Goal: Use online tool/utility: Utilize a website feature to perform a specific function

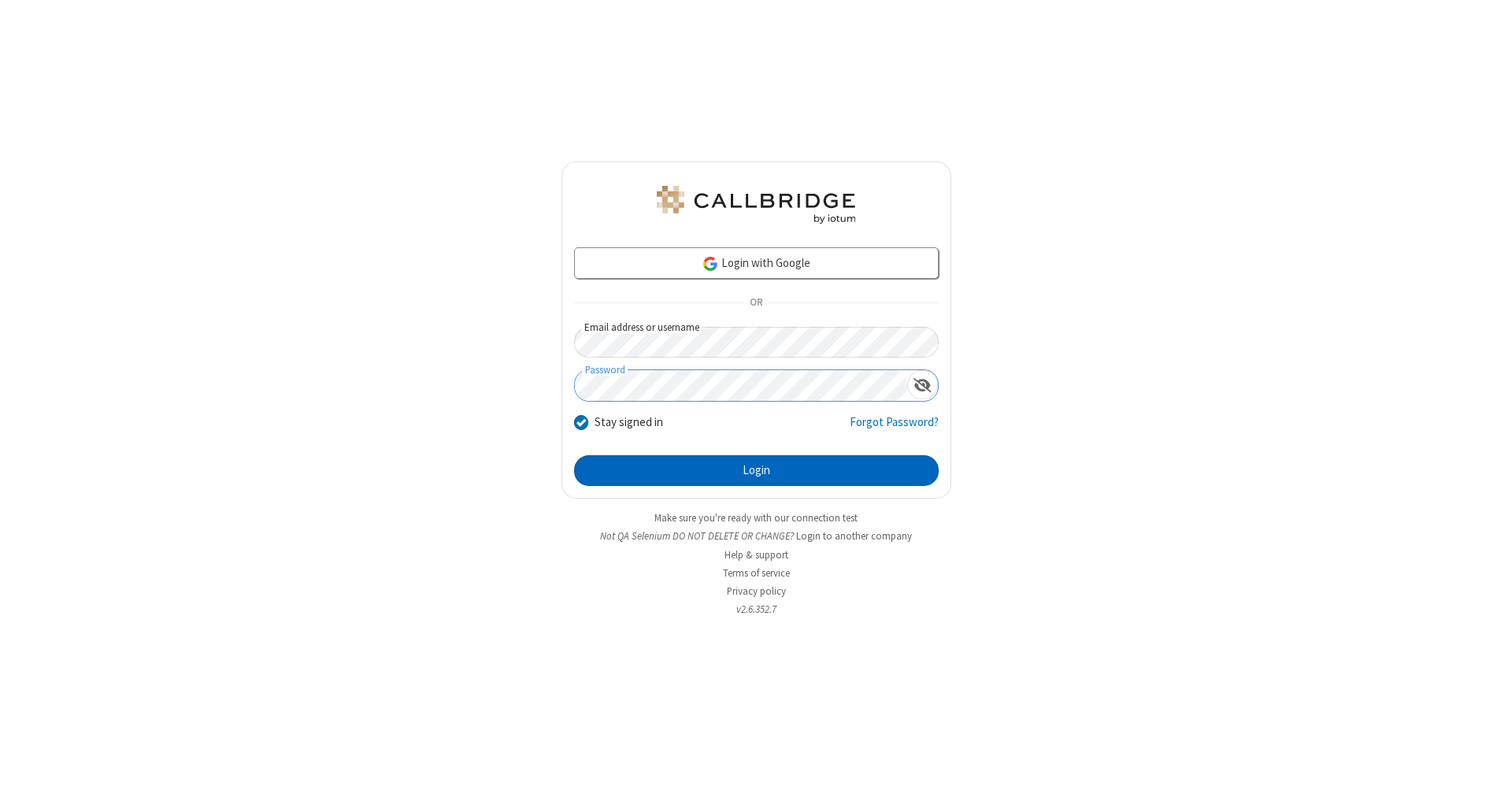
click at [756, 471] on button "Login" at bounding box center [756, 471] width 365 height 32
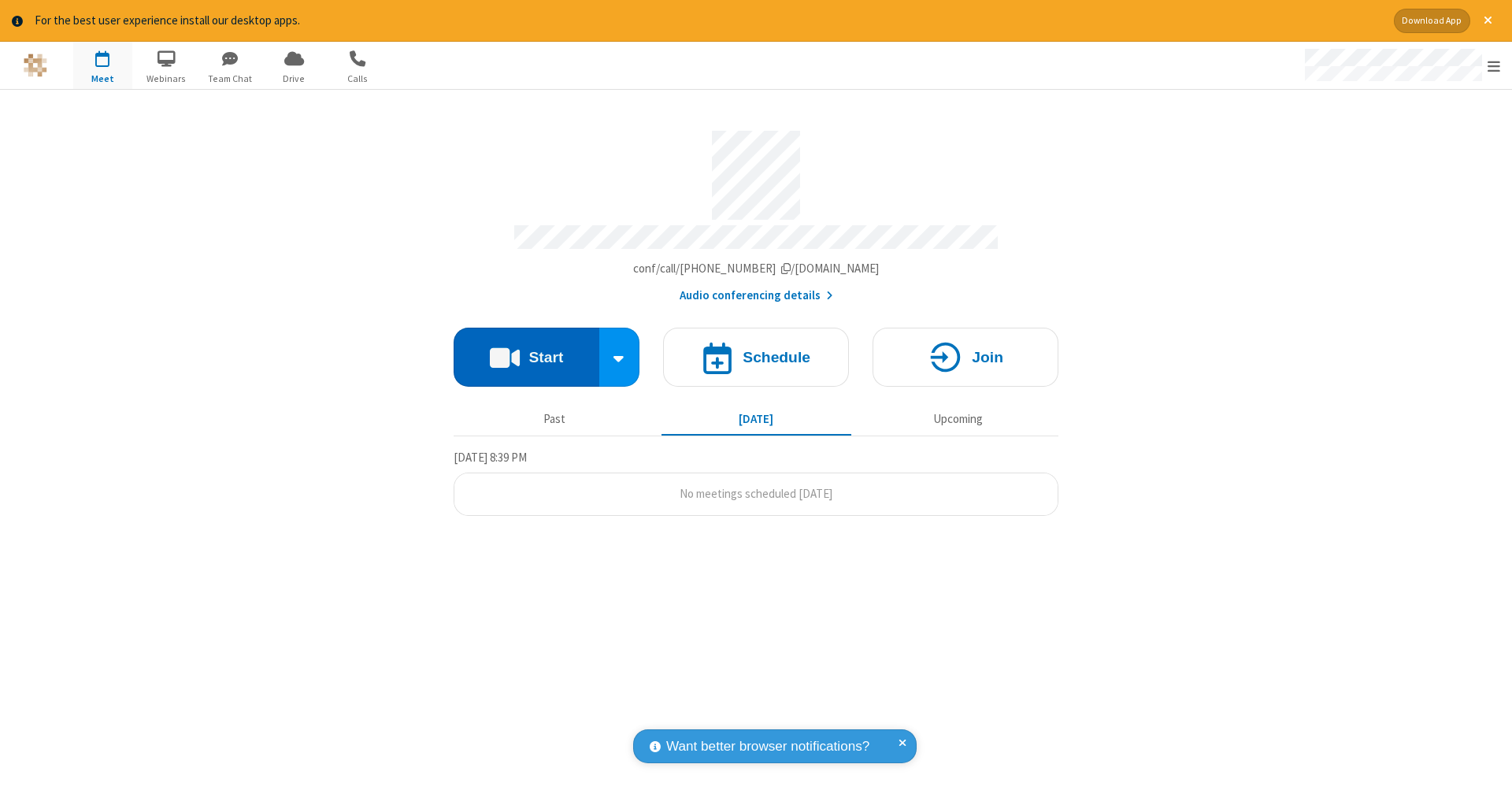
click at [526, 349] on button "Start" at bounding box center [526, 357] width 145 height 59
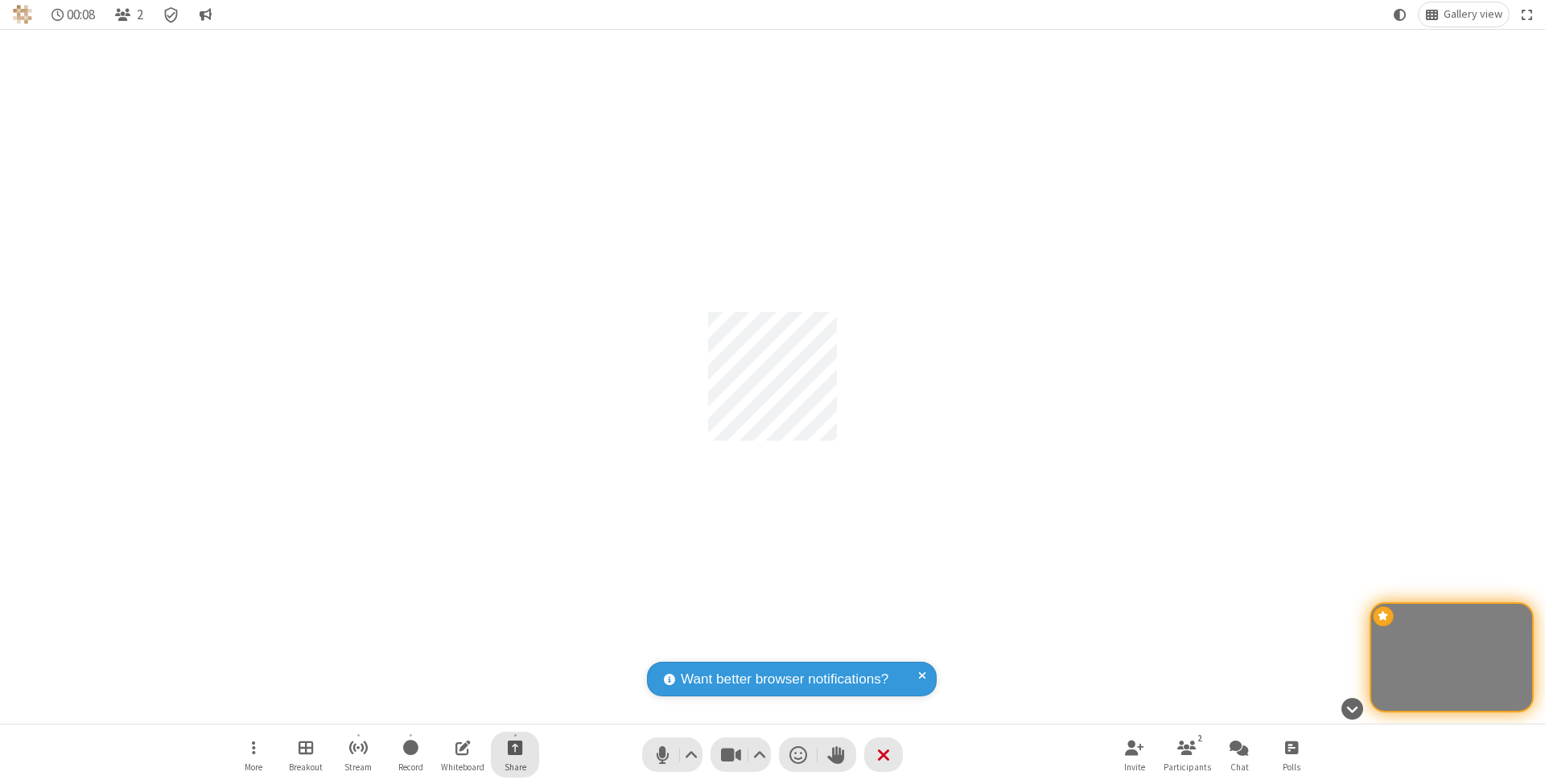
click at [514, 747] on span "Start sharing" at bounding box center [515, 747] width 15 height 20
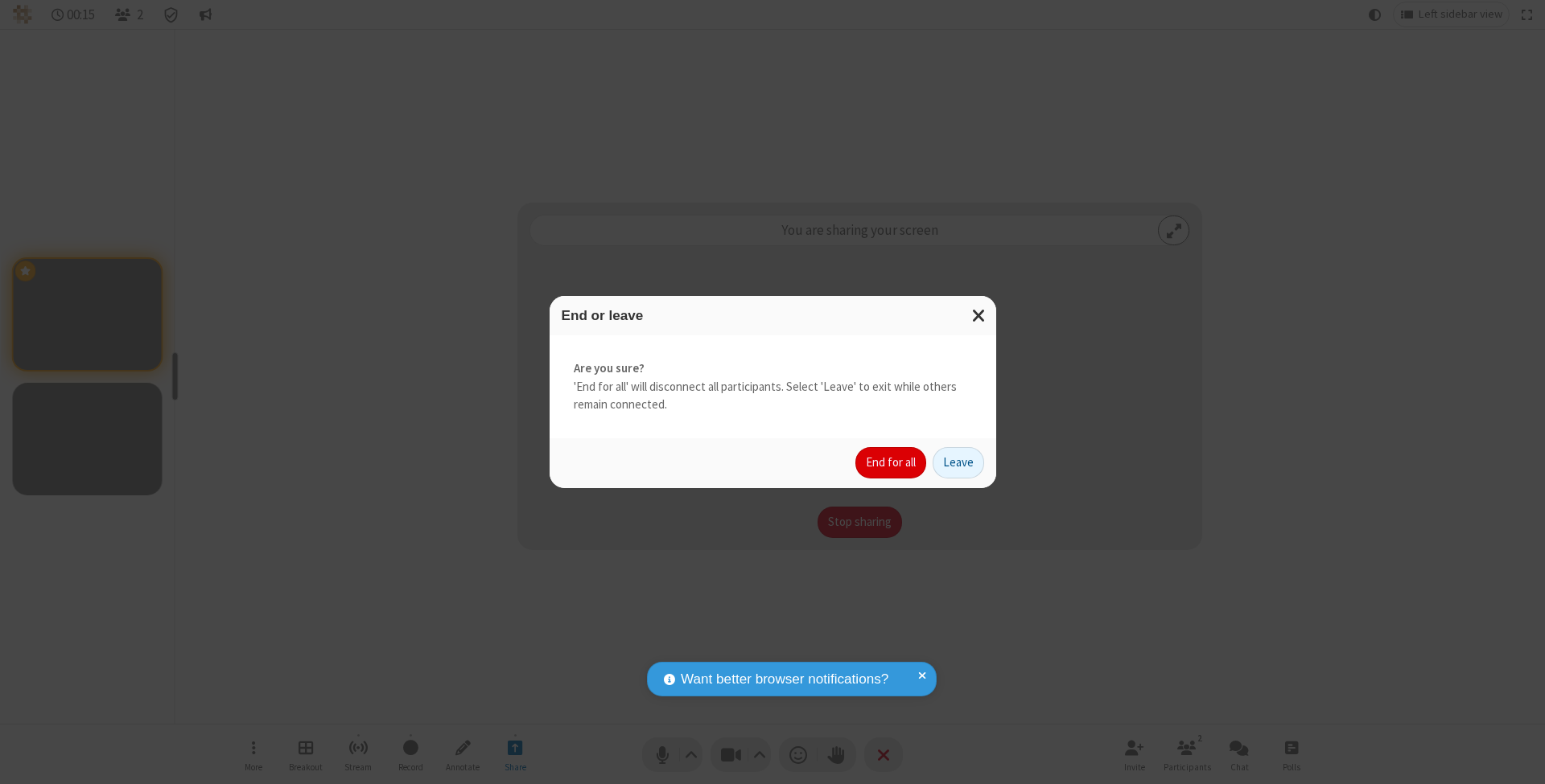
click at [892, 461] on button "End for all" at bounding box center [891, 463] width 71 height 32
